Goal: Information Seeking & Learning: Learn about a topic

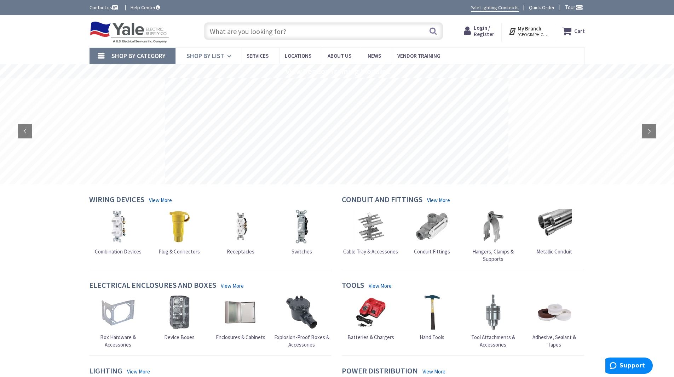
click at [206, 52] on span "Shop By List" at bounding box center [206, 56] width 38 height 8
click at [149, 55] on span "Shop By Category" at bounding box center [138, 56] width 54 height 8
drag, startPoint x: 255, startPoint y: 28, endPoint x: 260, endPoint y: 26, distance: 5.6
click at [258, 27] on input "text" at bounding box center [323, 31] width 239 height 18
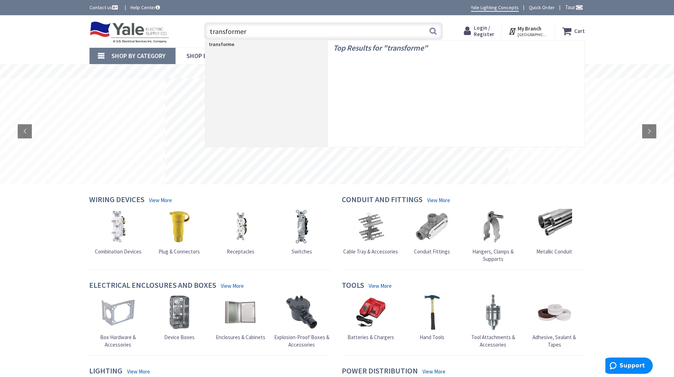
type input "transformers"
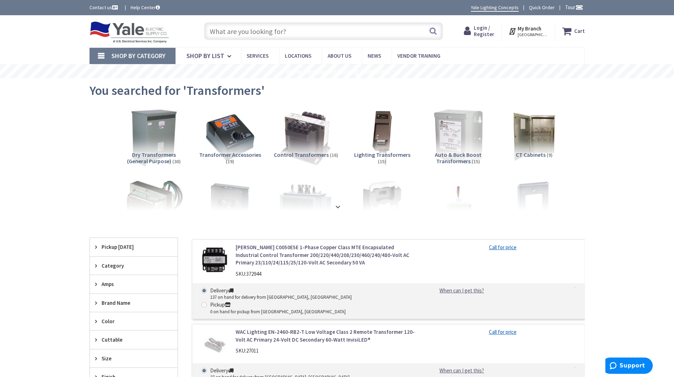
click at [154, 134] on img at bounding box center [154, 137] width 64 height 64
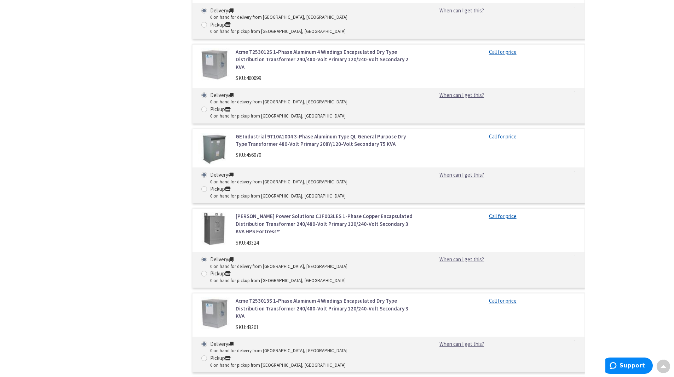
scroll to position [1596, 0]
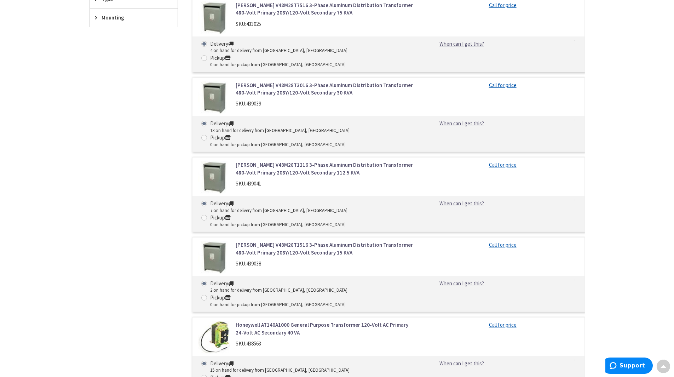
scroll to position [0, 0]
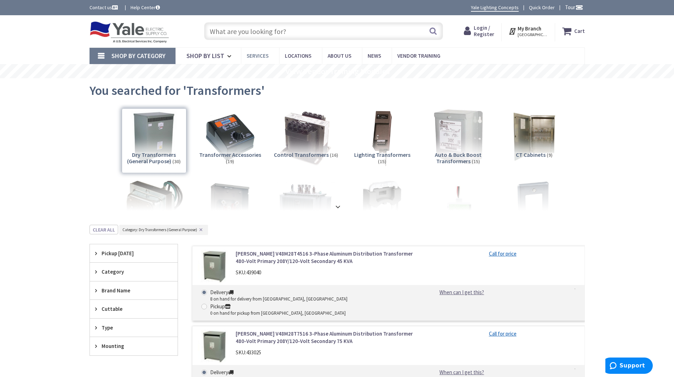
click at [252, 49] on link "Services" at bounding box center [260, 56] width 38 height 16
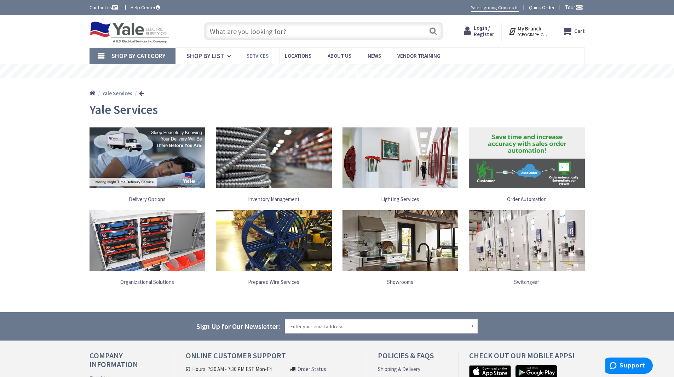
click at [250, 55] on span "Services" at bounding box center [258, 55] width 22 height 7
click at [151, 103] on h2 "Yale Services" at bounding box center [337, 110] width 495 height 14
click at [156, 55] on span "Shop By Category" at bounding box center [138, 56] width 54 height 8
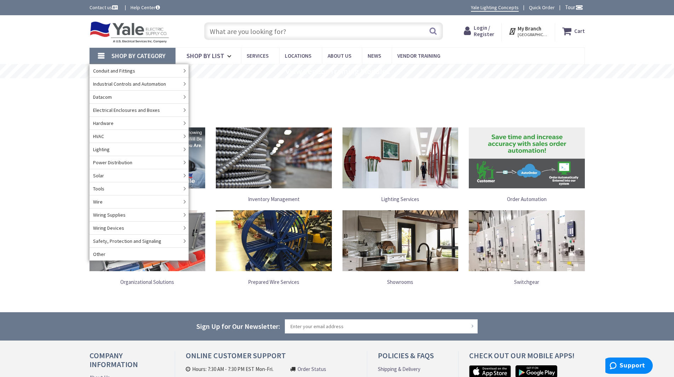
click at [155, 30] on img at bounding box center [130, 32] width 80 height 22
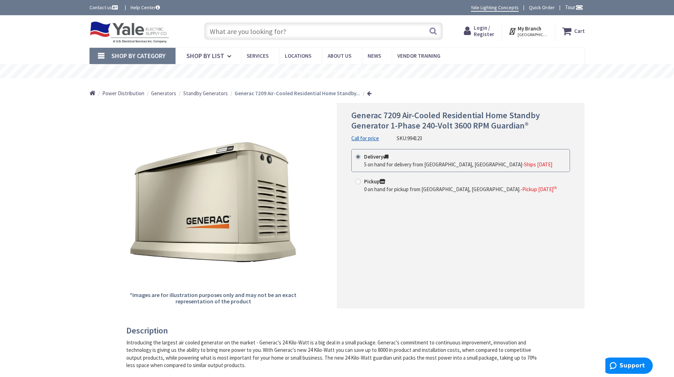
click at [180, 38] on div "Toggle Nav" at bounding box center [139, 31] width 111 height 24
click at [225, 36] on input "text" at bounding box center [323, 31] width 239 height 18
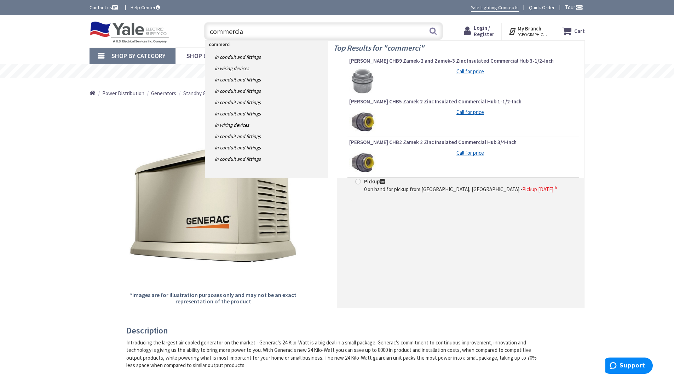
type input "commercial"
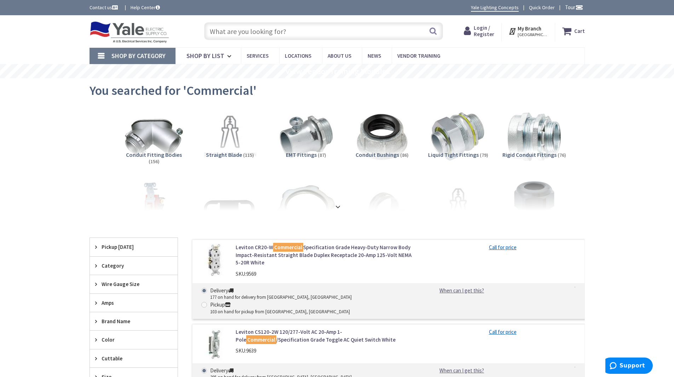
click at [258, 28] on input "text" at bounding box center [323, 31] width 239 height 18
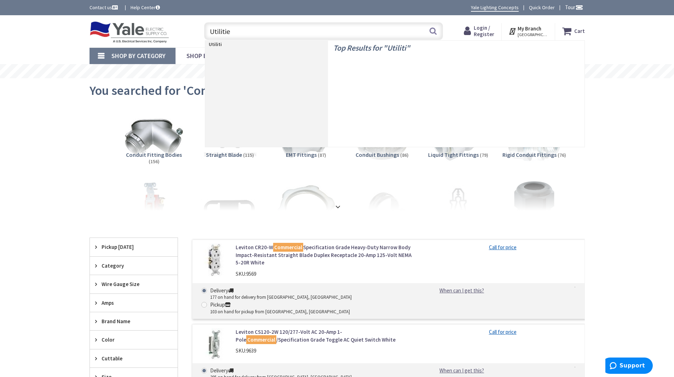
type input "Utilities"
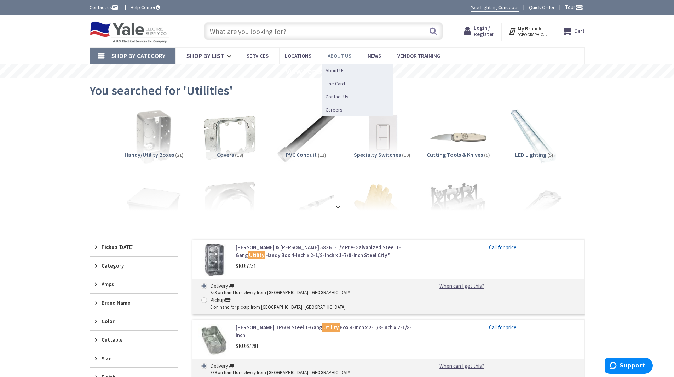
click at [339, 58] on span "About Us" at bounding box center [340, 55] width 24 height 7
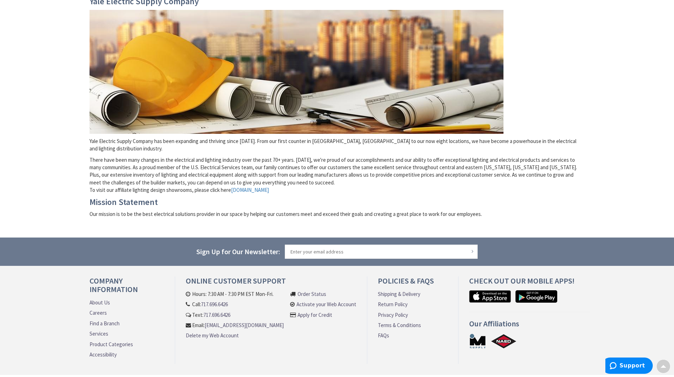
scroll to position [107, 0]
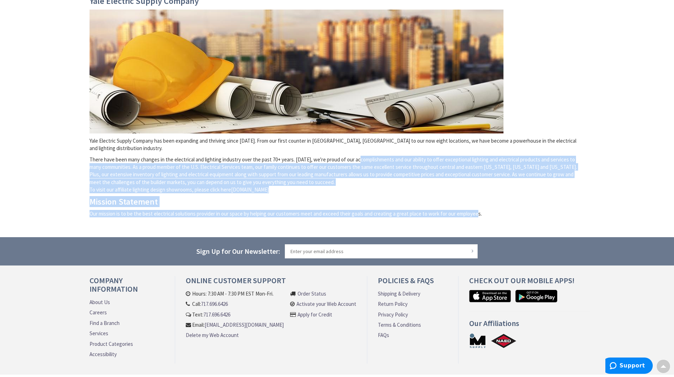
drag, startPoint x: 361, startPoint y: 153, endPoint x: 476, endPoint y: 213, distance: 129.2
click at [476, 213] on div "Yale Electric Supply Company Yale Electric Supply Company has been expanding an…" at bounding box center [337, 109] width 495 height 226
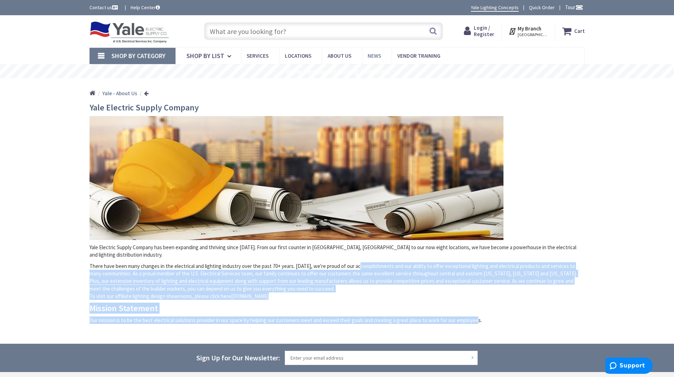
click at [370, 53] on span "News" at bounding box center [374, 55] width 13 height 7
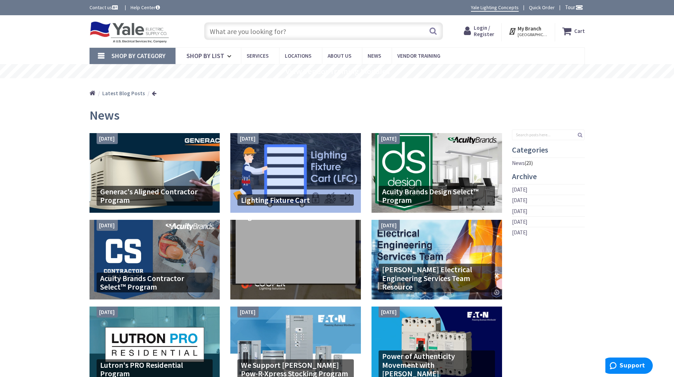
click at [278, 33] on input "text" at bounding box center [323, 31] width 239 height 18
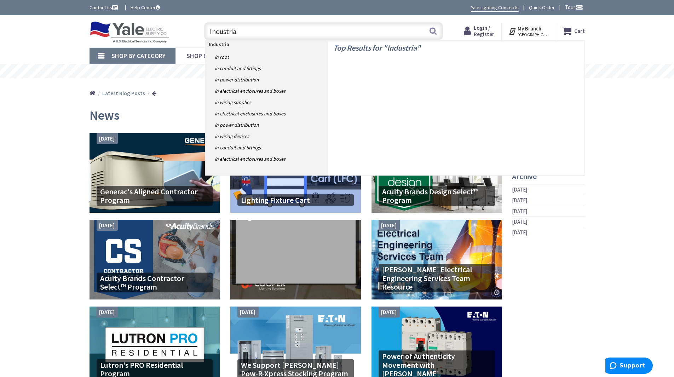
type input "Industrial"
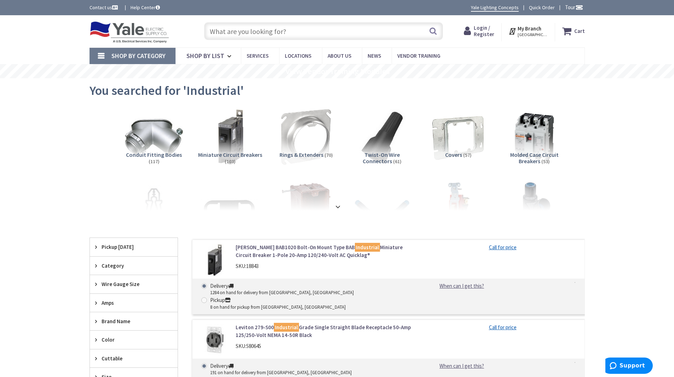
click at [278, 33] on input "text" at bounding box center [323, 31] width 239 height 18
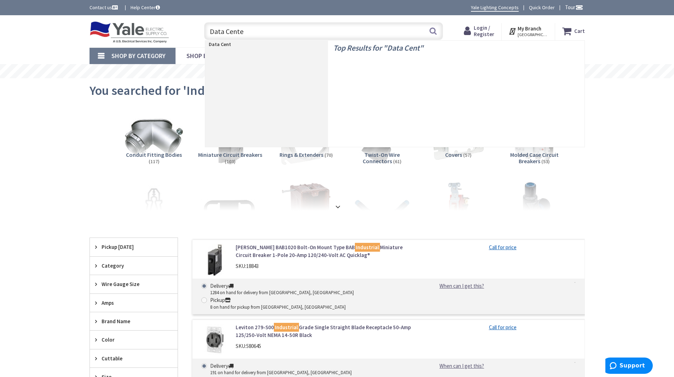
type input "Data Center"
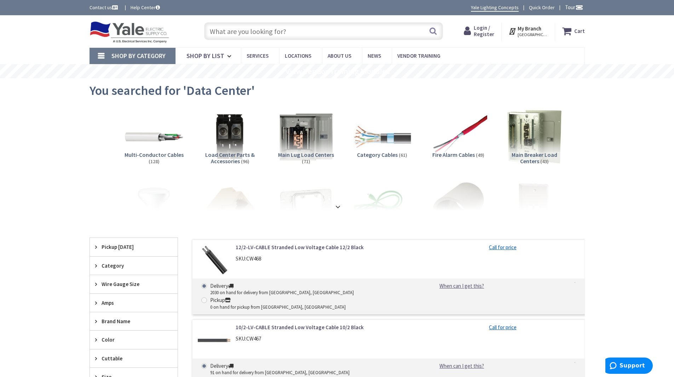
click at [276, 34] on input "text" at bounding box center [323, 31] width 239 height 18
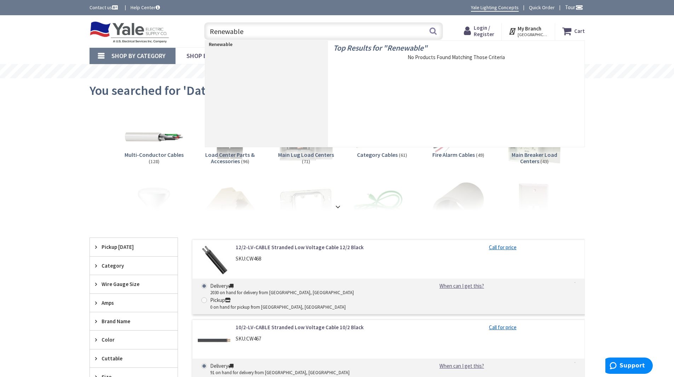
type input "Renewables"
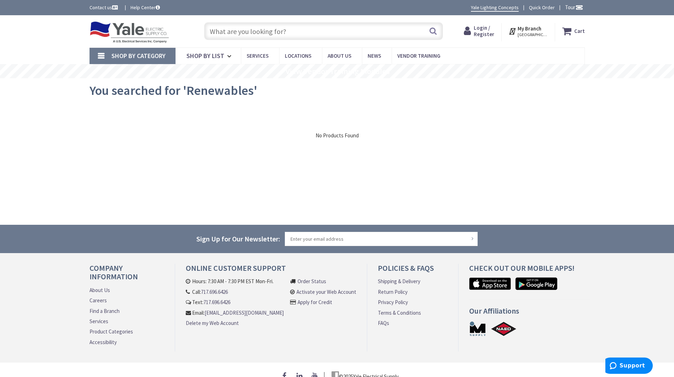
click at [276, 34] on input "text" at bounding box center [323, 31] width 239 height 18
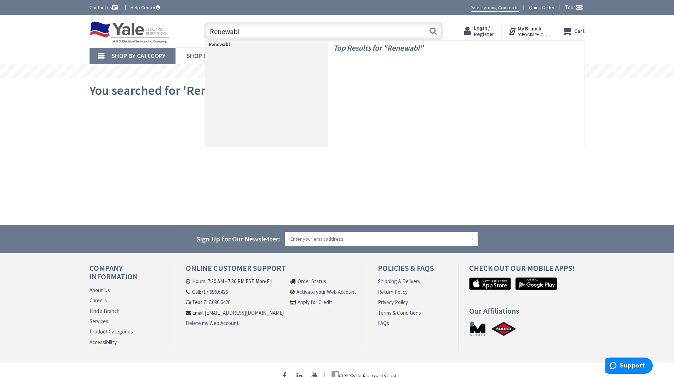
type input "Renewable"
